Goal: Task Accomplishment & Management: Manage account settings

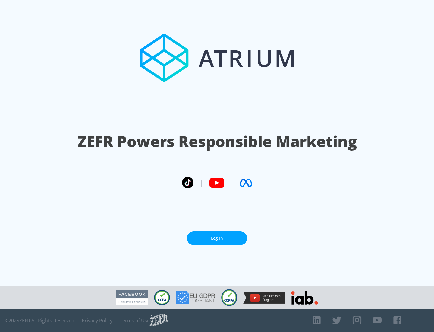
click at [217, 236] on link "Log In" at bounding box center [217, 238] width 60 height 14
